Goal: Information Seeking & Learning: Learn about a topic

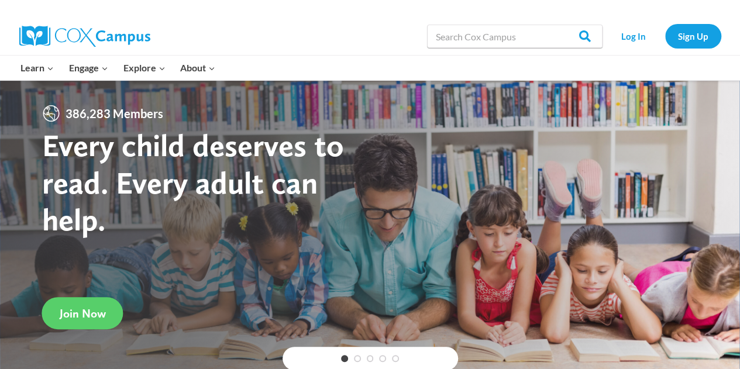
click at [738, 52] on div "Search in [URL][DOMAIN_NAME] Search Search Log In Sign Up" at bounding box center [370, 36] width 737 height 37
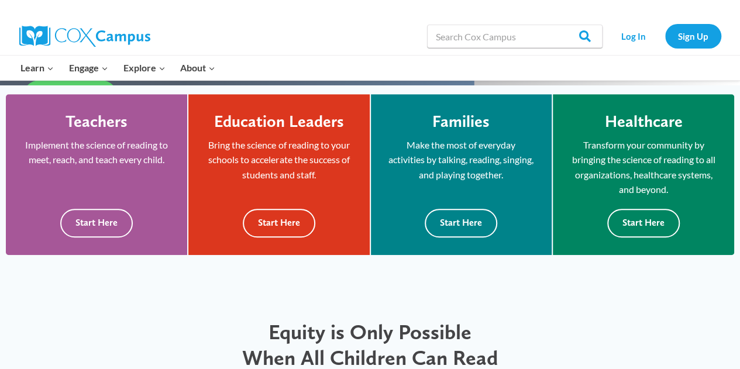
scroll to position [322, 0]
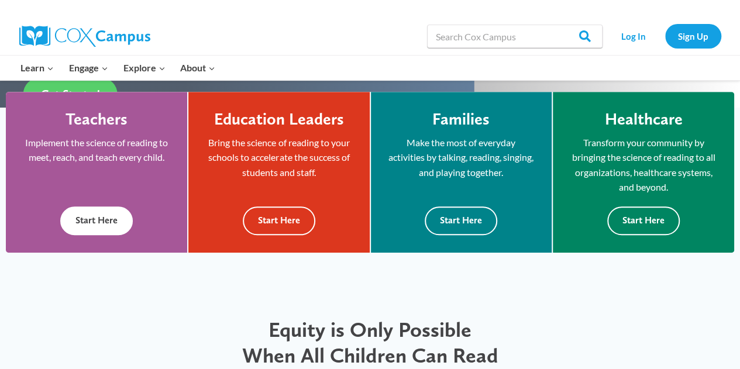
click at [111, 223] on button "Start Here" at bounding box center [96, 220] width 73 height 29
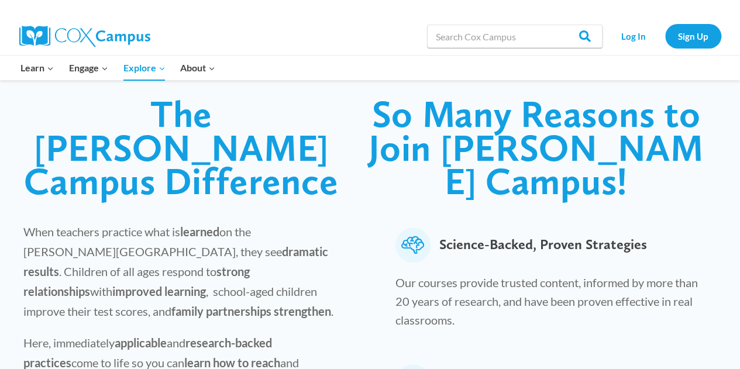
scroll to position [275, 0]
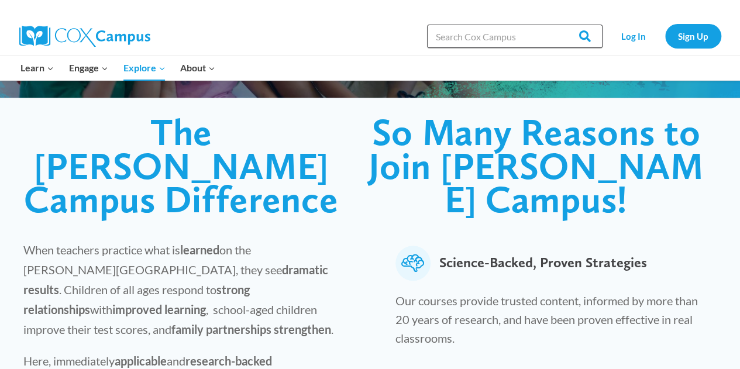
click at [467, 35] on input "Search in [URL][DOMAIN_NAME]" at bounding box center [514, 36] width 175 height 23
type input "Read+"
click at [557, 25] on input "Search" at bounding box center [580, 36] width 46 height 23
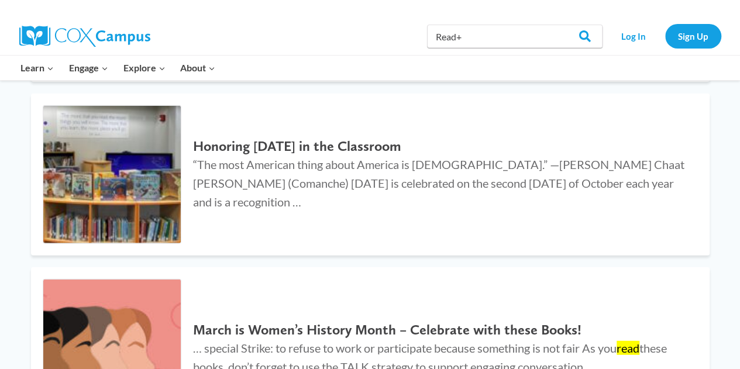
scroll to position [859, 0]
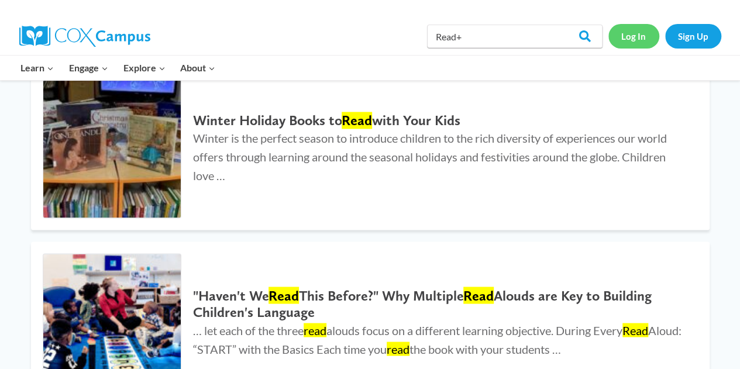
click at [630, 37] on link "Log In" at bounding box center [633, 36] width 51 height 24
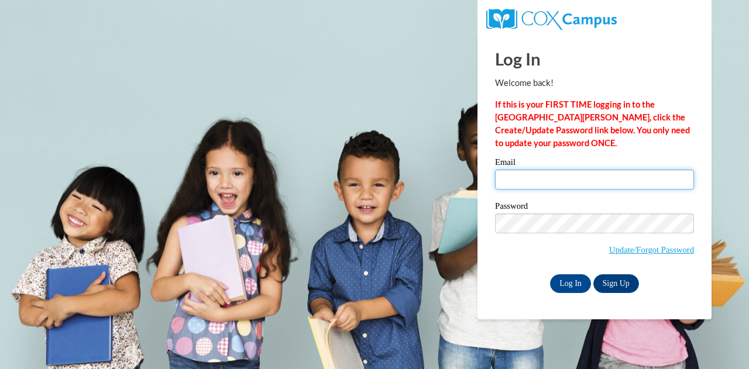
click at [534, 183] on input "Email" at bounding box center [594, 180] width 199 height 20
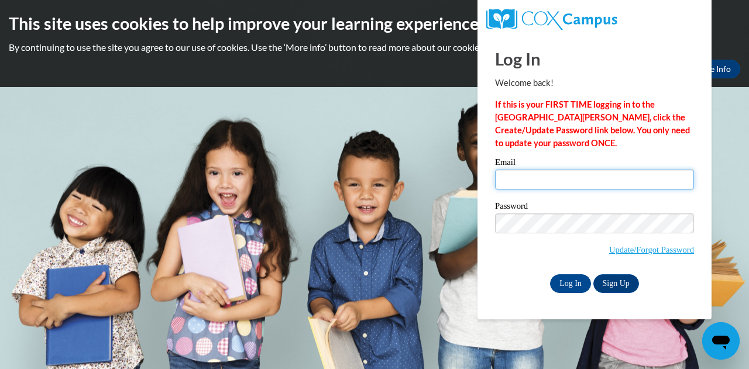
type input "[PERSON_NAME][EMAIL_ADDRESS][PERSON_NAME][DOMAIN_NAME]"
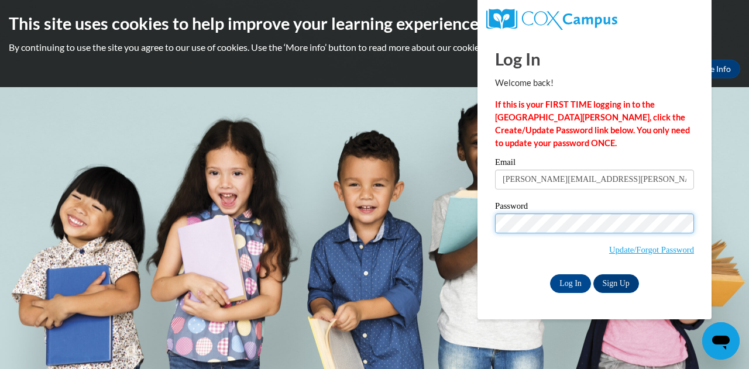
click at [550, 274] on input "Log In" at bounding box center [570, 283] width 41 height 19
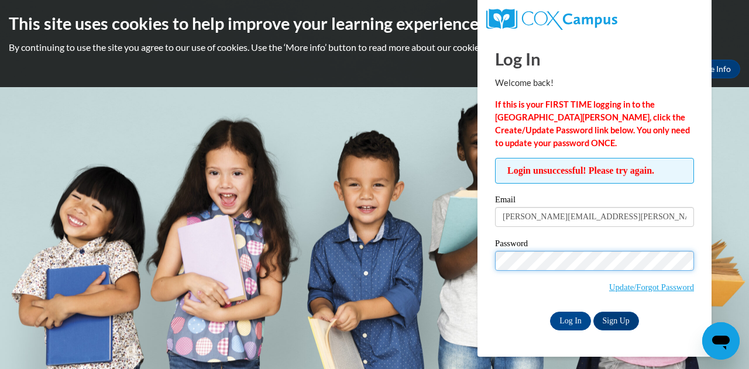
click at [550, 312] on input "Log In" at bounding box center [570, 321] width 41 height 19
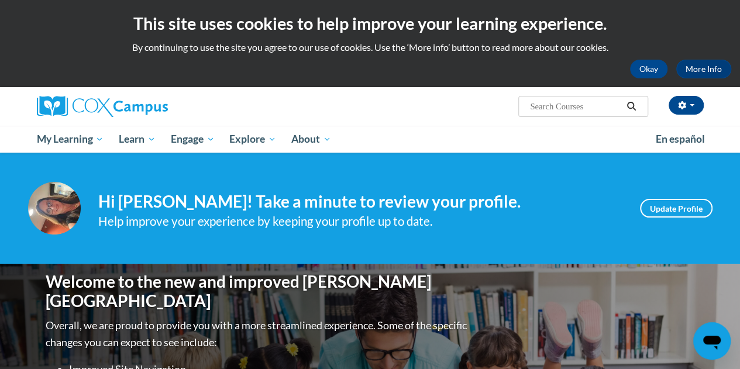
click at [558, 107] on input "Search..." at bounding box center [576, 106] width 94 height 14
type input "small group"
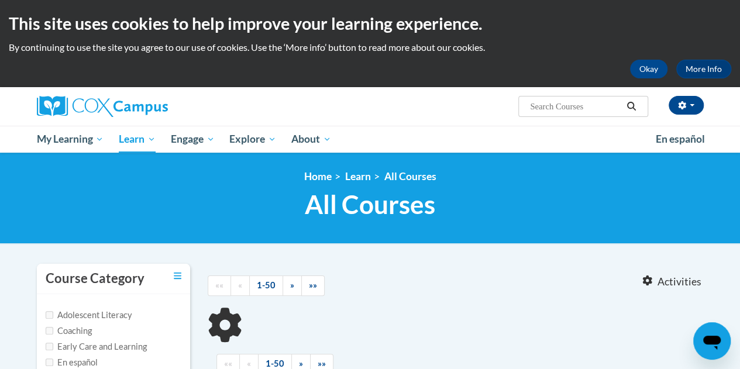
type input "small group"
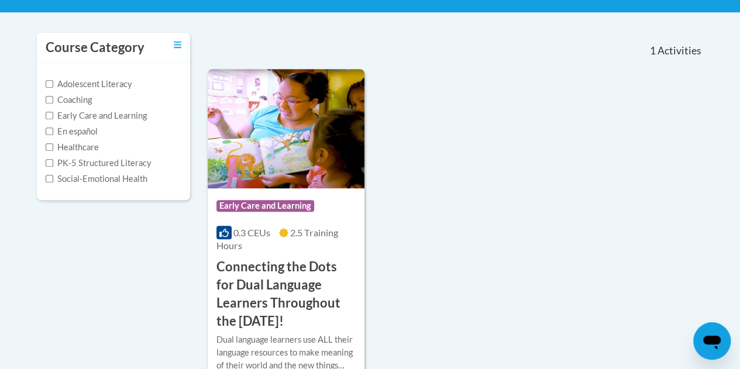
scroll to position [232, 0]
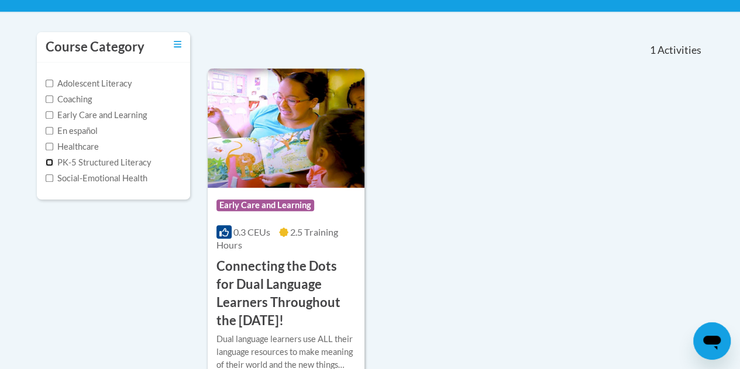
click at [48, 163] on input "PK-5 Structured Literacy" at bounding box center [50, 163] width 8 height 8
checkbox input "true"
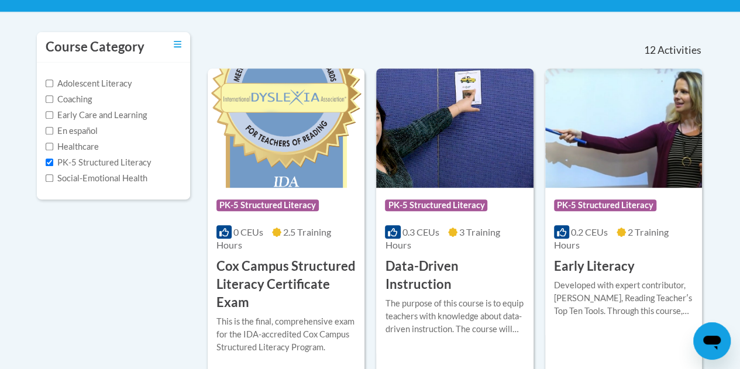
drag, startPoint x: 738, startPoint y: 88, endPoint x: 745, endPoint y: 120, distance: 32.9
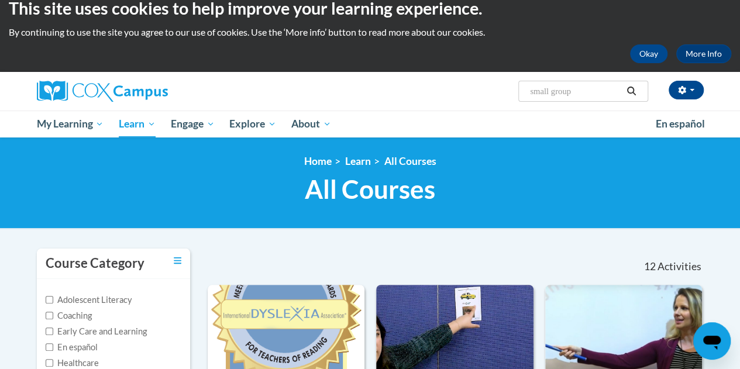
scroll to position [0, 0]
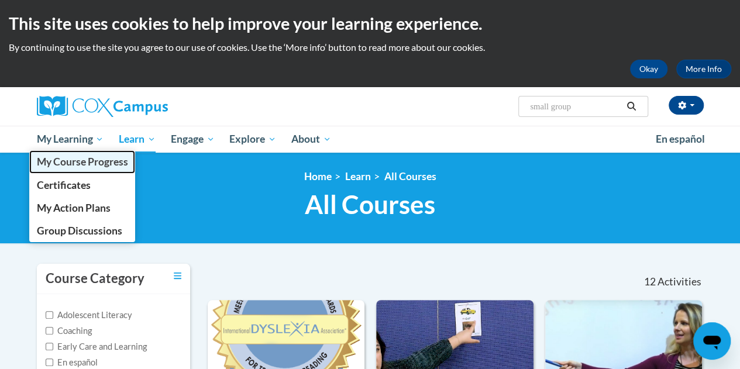
click at [63, 160] on span "My Course Progress" at bounding box center [81, 162] width 91 height 12
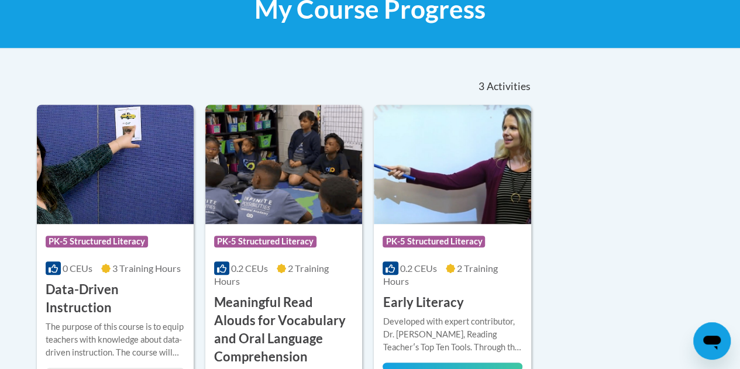
scroll to position [195, 0]
click at [95, 321] on div "The purpose of this course is to equip teachers with knowledge about data-drive…" at bounding box center [115, 340] width 139 height 39
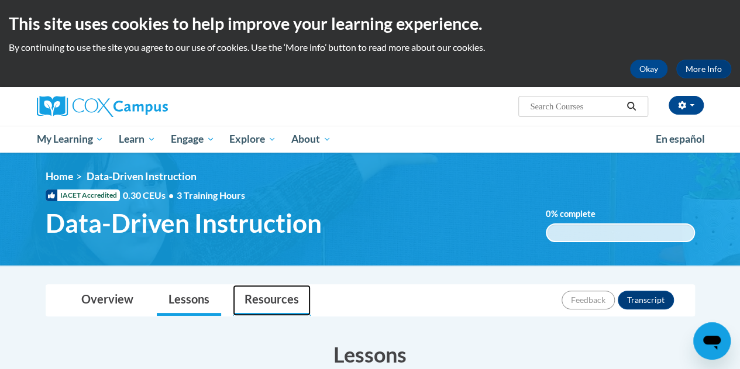
click at [269, 298] on link "Resources" at bounding box center [272, 300] width 78 height 31
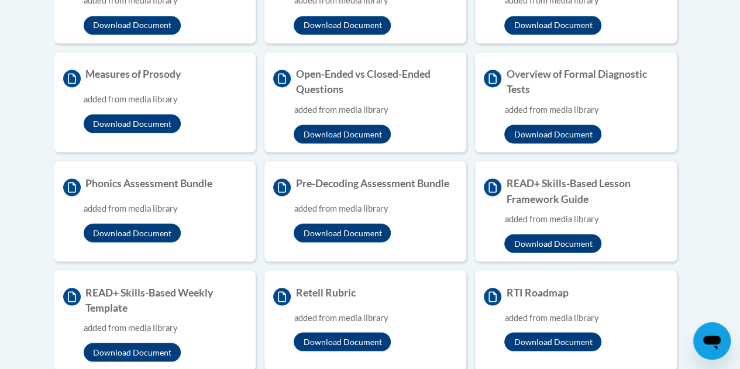
scroll to position [990, 0]
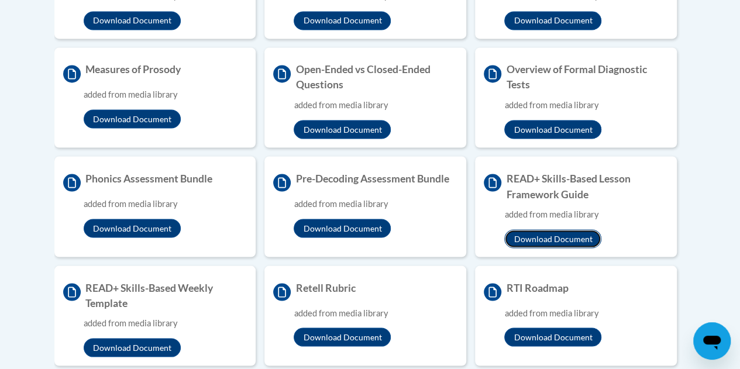
click at [548, 248] on button "Download Document" at bounding box center [552, 238] width 97 height 19
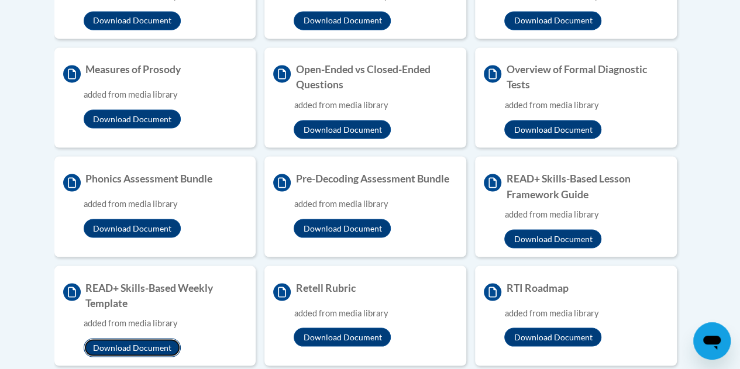
click at [144, 355] on button "Download Document" at bounding box center [132, 347] width 97 height 19
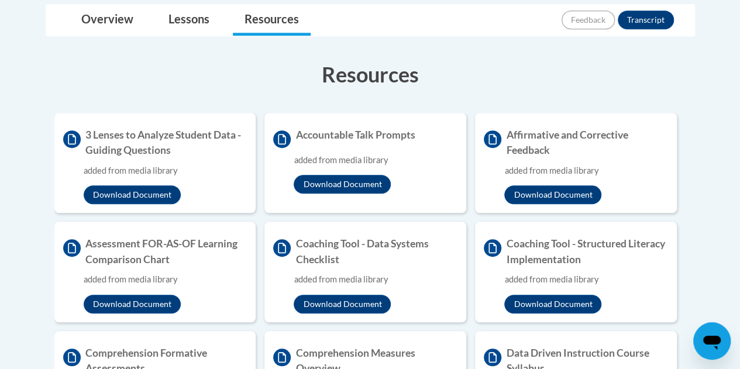
scroll to position [273, 0]
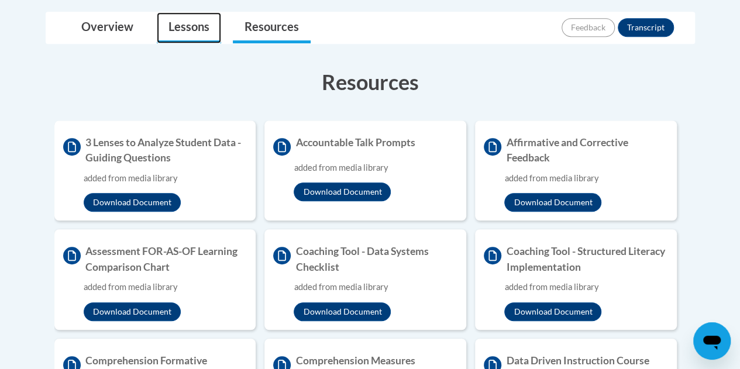
click at [197, 22] on link "Lessons" at bounding box center [189, 27] width 64 height 31
